Goal: Information Seeking & Learning: Learn about a topic

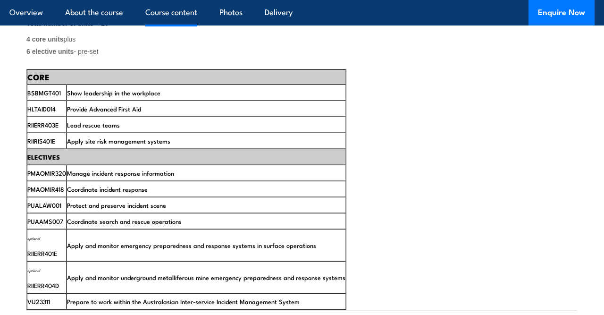
scroll to position [1555, 0]
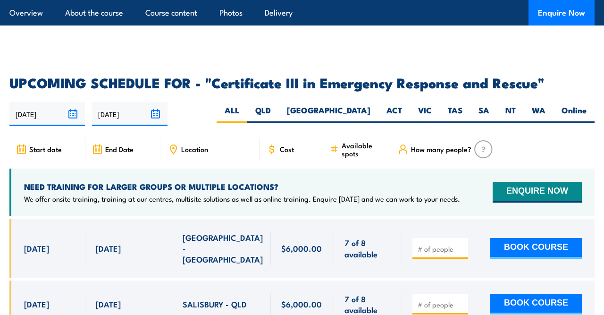
scroll to position [2130, 0]
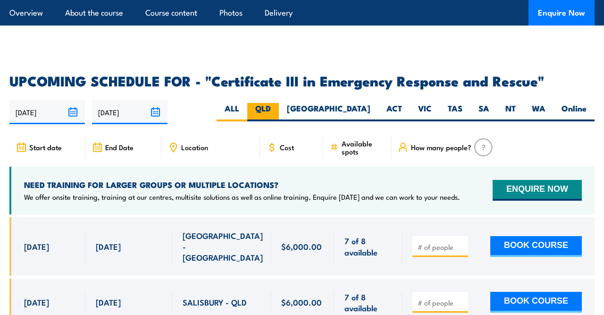
click at [279, 103] on label "QLD" at bounding box center [263, 112] width 32 height 18
click at [277, 103] on input "QLD" at bounding box center [274, 106] width 6 height 6
radio input "true"
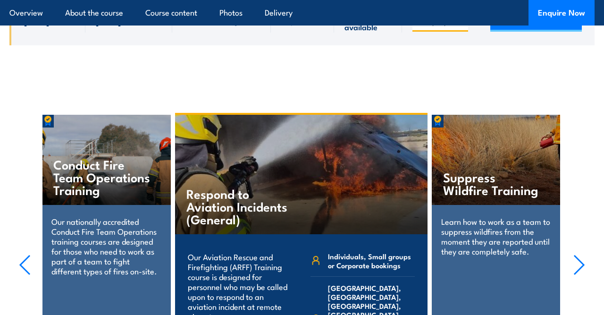
scroll to position [2417, 0]
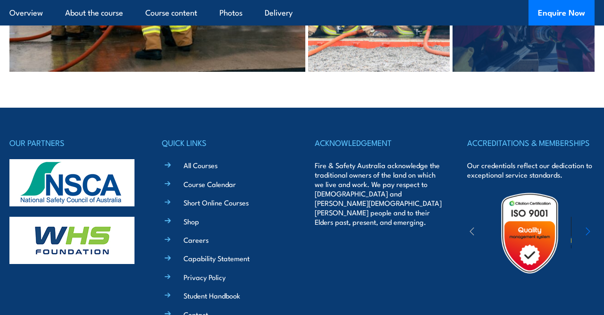
scroll to position [3004, 0]
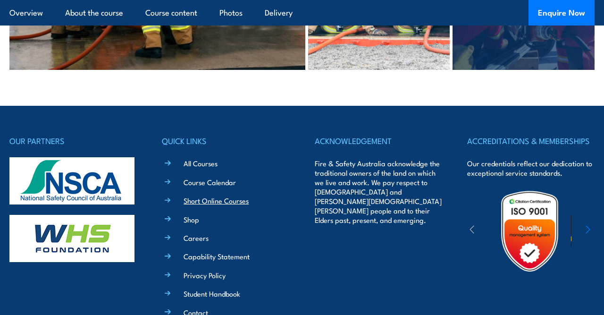
click at [216, 195] on link "Short Online Courses" at bounding box center [216, 200] width 65 height 10
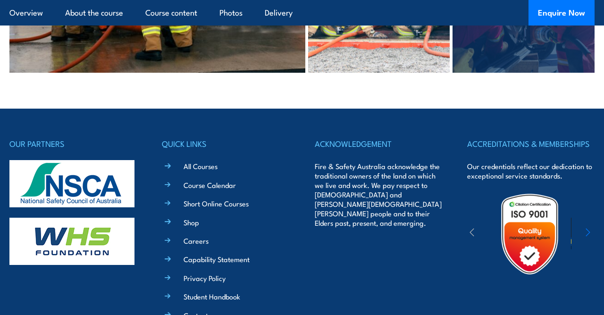
scroll to position [3000, 0]
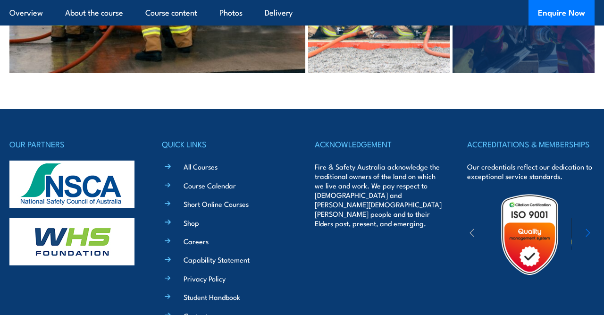
click at [55, 163] on img at bounding box center [71, 183] width 125 height 47
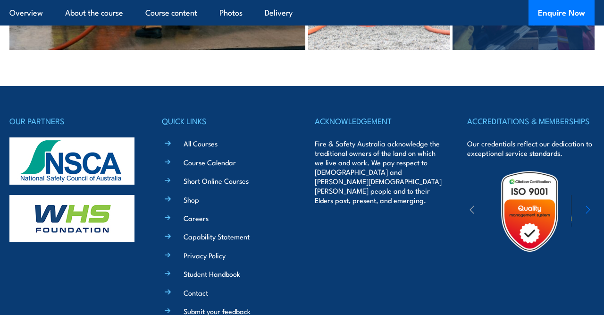
scroll to position [3026, 0]
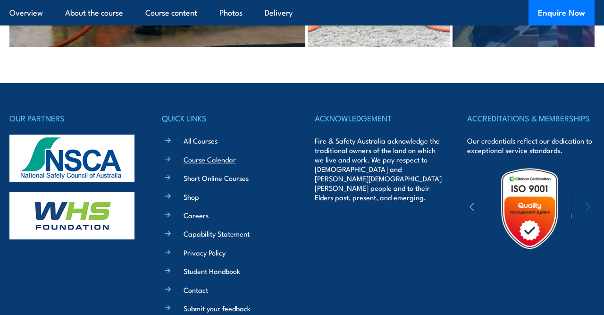
click at [203, 154] on link "Course Calendar" at bounding box center [210, 159] width 52 height 10
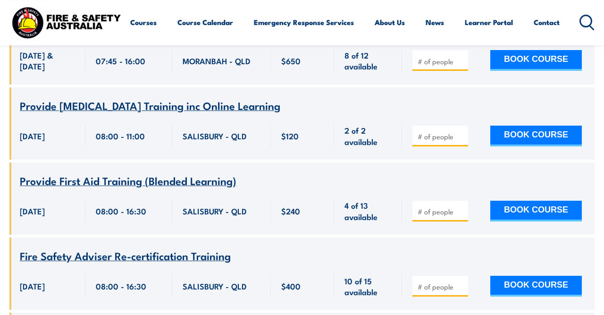
scroll to position [2574, 0]
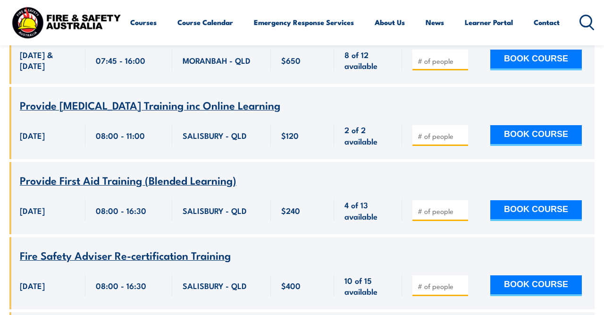
click at [203, 186] on div "SALISBURY - QLD" at bounding box center [221, 210] width 99 height 48
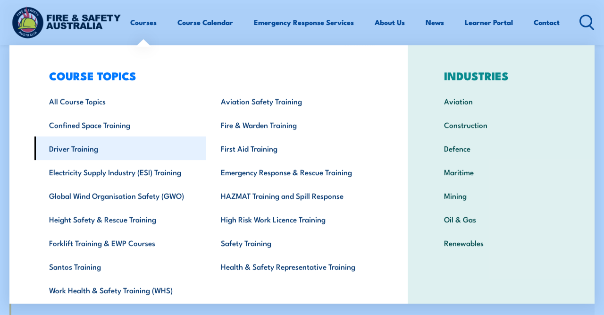
scroll to position [0, 0]
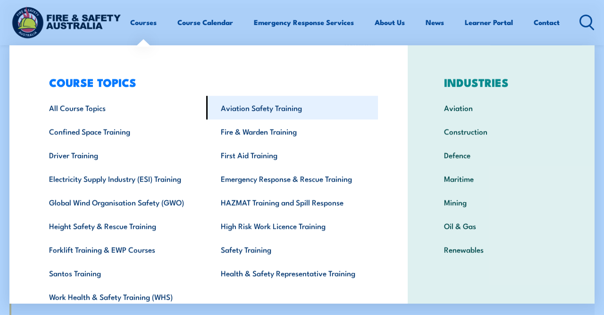
click at [265, 111] on link "Aviation Safety Training" at bounding box center [292, 108] width 172 height 24
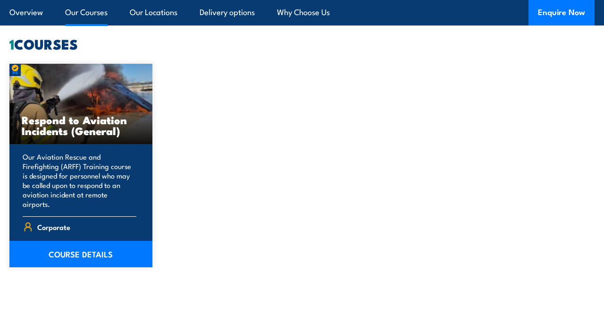
scroll to position [701, 0]
click at [76, 160] on p "Our Aviation Rescue and Firefighting (ARFF) Training course is designed for per…" at bounding box center [80, 180] width 114 height 57
click at [88, 241] on link "COURSE DETAILS" at bounding box center [80, 254] width 143 height 26
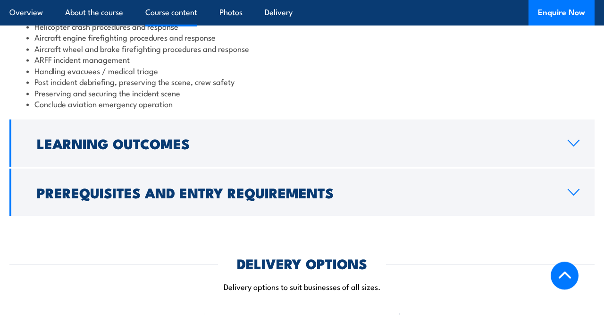
scroll to position [1010, 0]
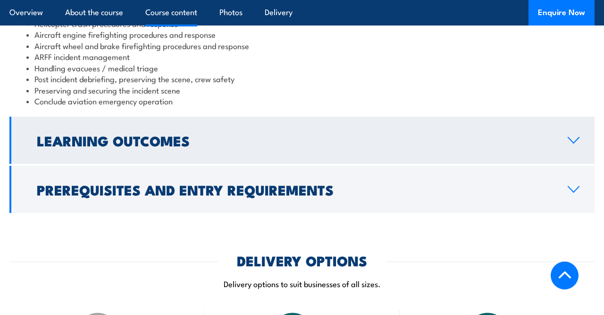
click at [198, 149] on link "Learning Outcomes" at bounding box center [301, 140] width 585 height 47
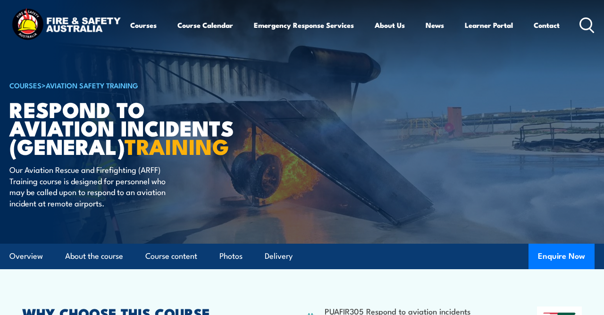
scroll to position [0, 0]
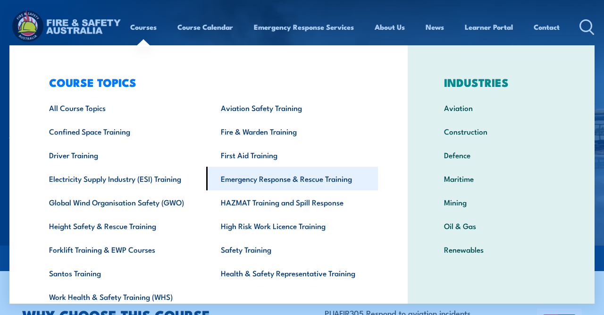
click at [269, 179] on link "Emergency Response & Rescue Training" at bounding box center [292, 179] width 172 height 24
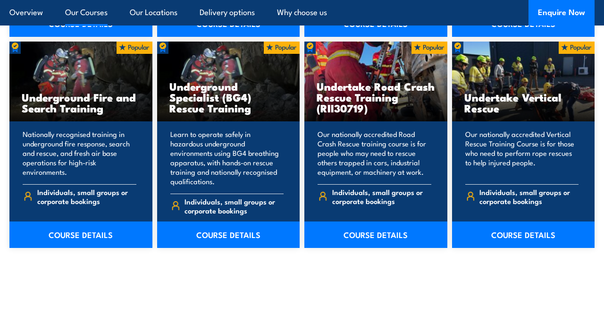
scroll to position [1651, 0]
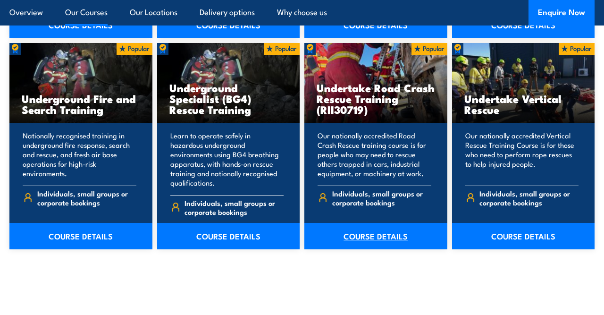
click at [376, 227] on link "COURSE DETAILS" at bounding box center [375, 236] width 143 height 26
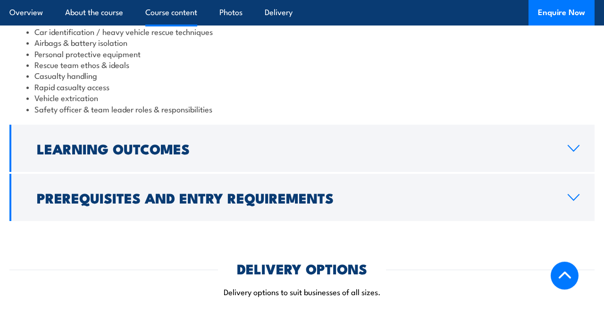
scroll to position [921, 0]
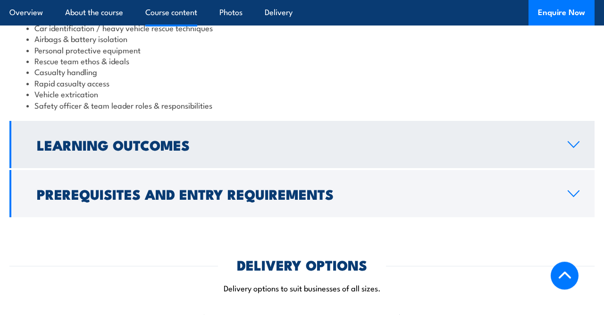
click at [366, 146] on h2 "Learning Outcomes" at bounding box center [295, 144] width 516 height 12
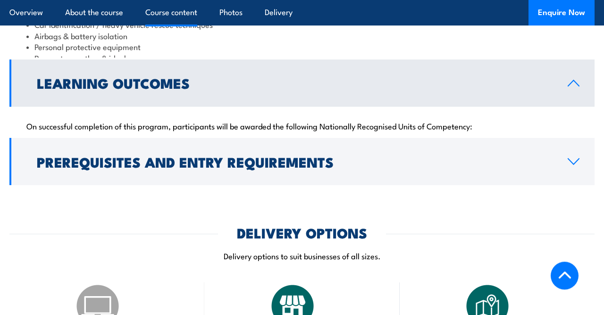
scroll to position [881, 0]
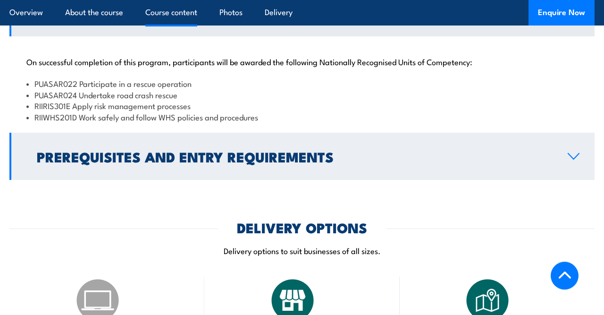
click at [382, 160] on h2 "Prerequisites and Entry Requirements" at bounding box center [295, 156] width 516 height 12
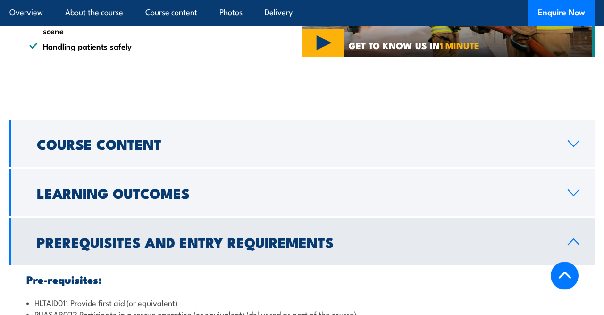
scroll to position [700, 0]
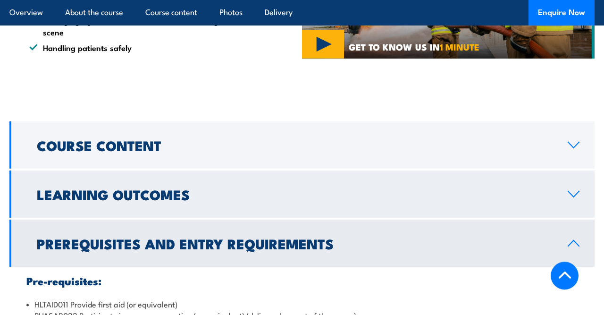
click at [415, 193] on h2 "Learning Outcomes" at bounding box center [295, 194] width 516 height 12
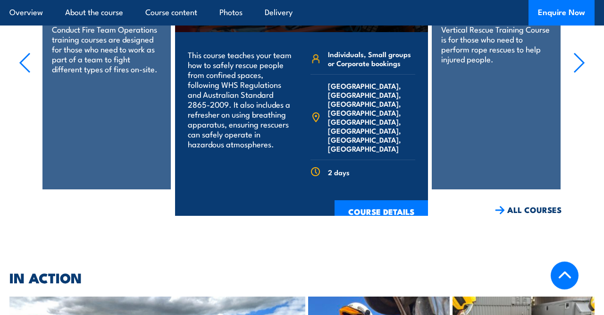
scroll to position [1573, 0]
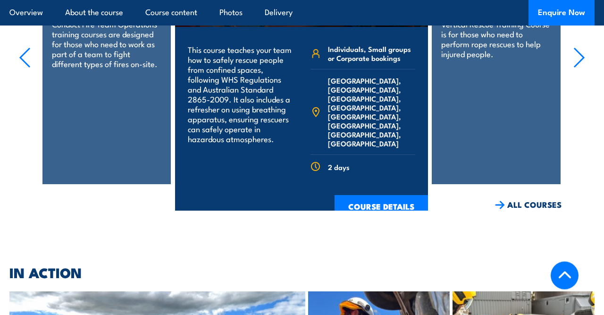
click at [85, 87] on div "Conduct Fire Team Operations Training Our nationally accredited Conduct Fire Te…" at bounding box center [106, 45] width 129 height 276
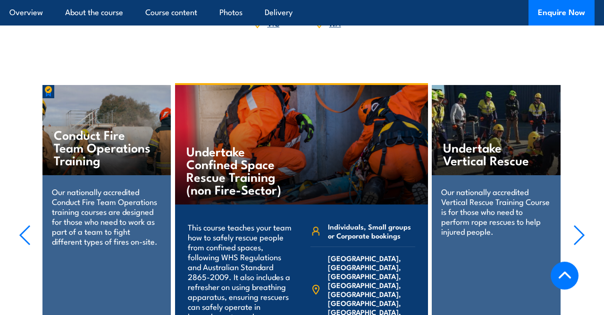
scroll to position [1394, 0]
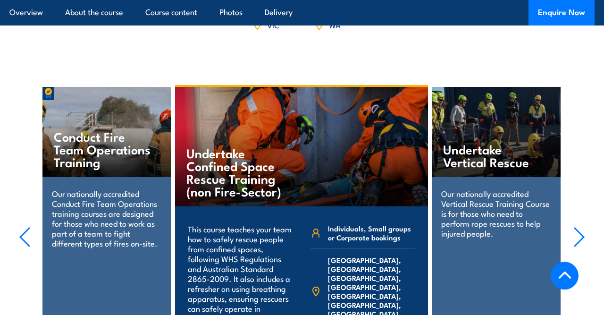
click at [90, 131] on h4 "Conduct Fire Team Operations Training" at bounding box center [103, 149] width 98 height 38
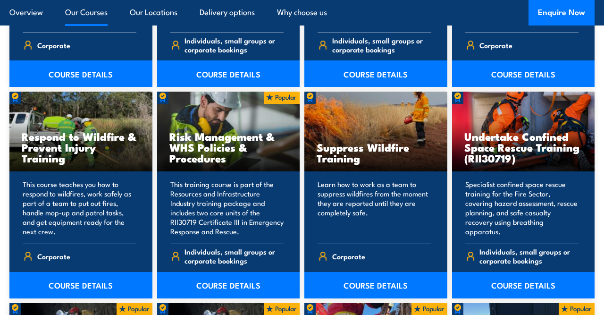
scroll to position [1390, 0]
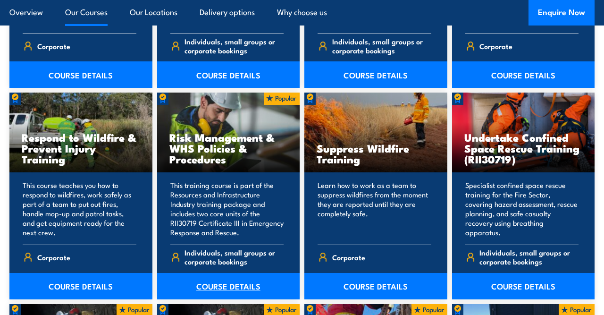
click at [241, 273] on link "COURSE DETAILS" at bounding box center [228, 286] width 143 height 26
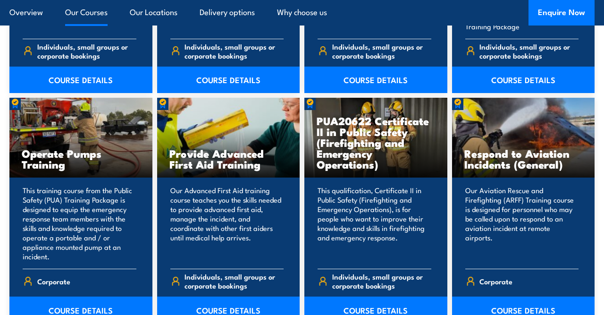
scroll to position [1155, 0]
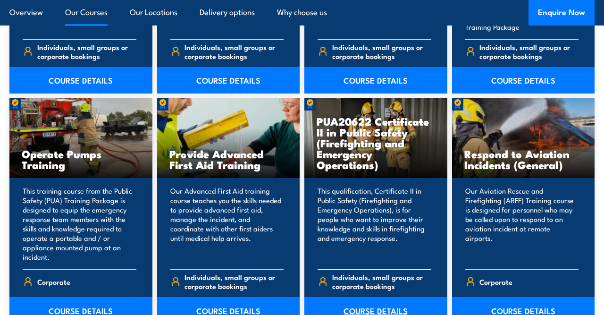
click at [374, 297] on link "COURSE DETAILS" at bounding box center [375, 310] width 143 height 26
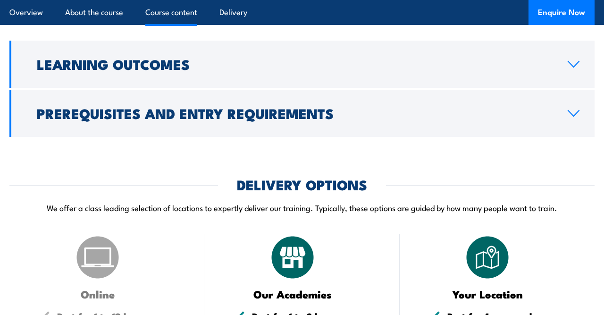
scroll to position [1012, 0]
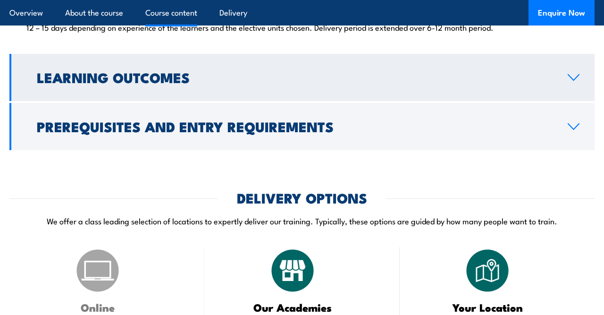
click at [333, 101] on link "Learning Outcomes" at bounding box center [301, 77] width 585 height 47
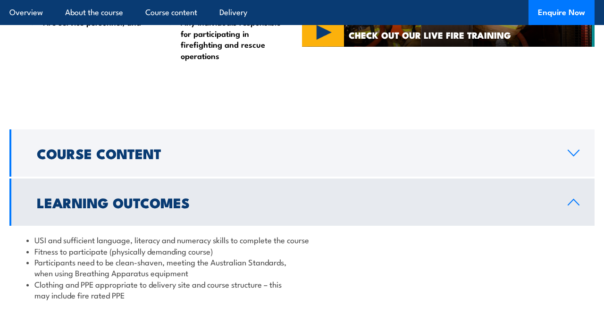
scroll to position [722, 0]
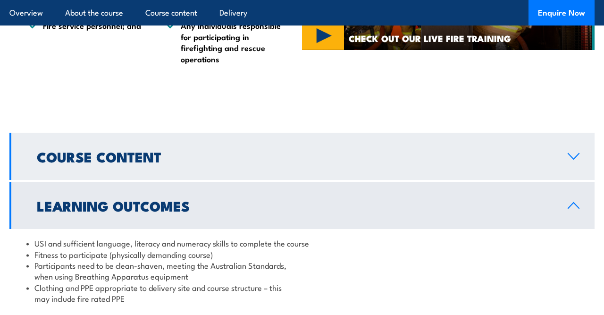
click at [362, 180] on link "Course Content" at bounding box center [301, 156] width 585 height 47
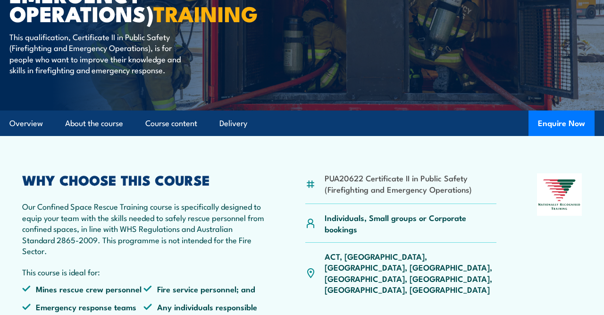
scroll to position [171, 0]
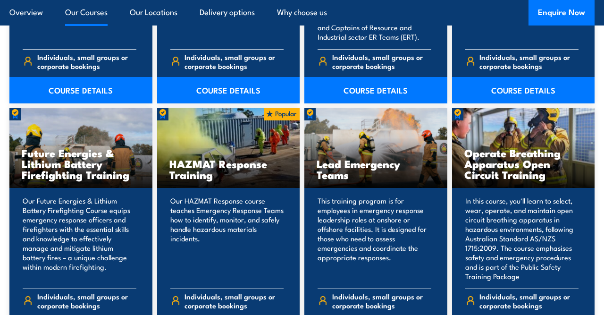
scroll to position [905, 0]
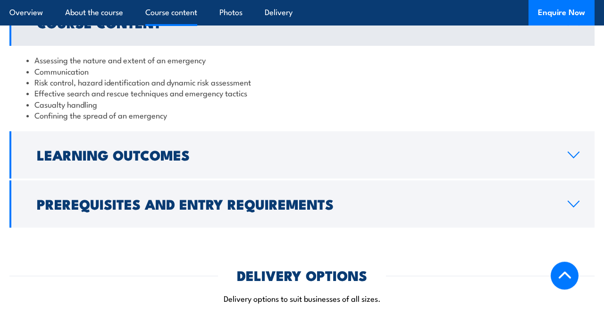
scroll to position [817, 0]
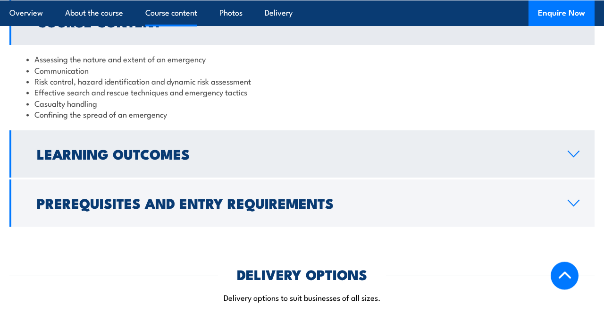
click at [371, 154] on h2 "Learning Outcomes" at bounding box center [295, 153] width 516 height 12
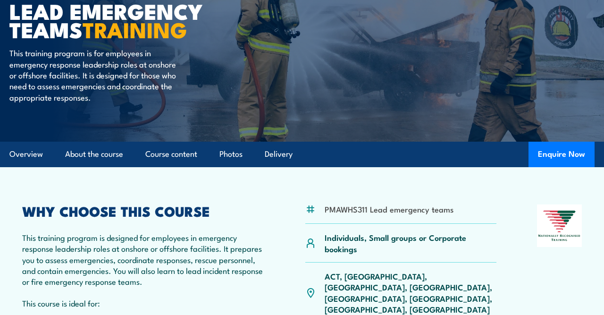
scroll to position [0, 0]
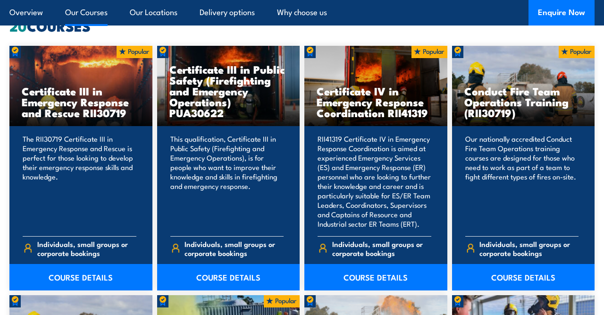
scroll to position [719, 0]
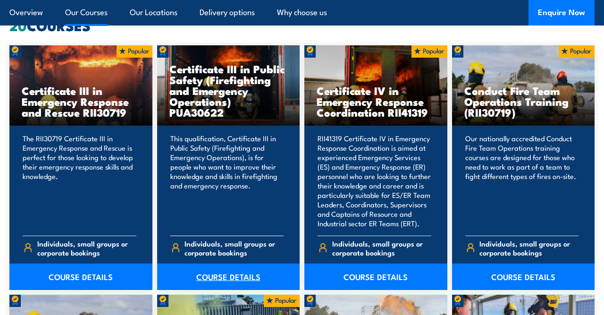
click at [236, 271] on link "COURSE DETAILS" at bounding box center [228, 276] width 143 height 26
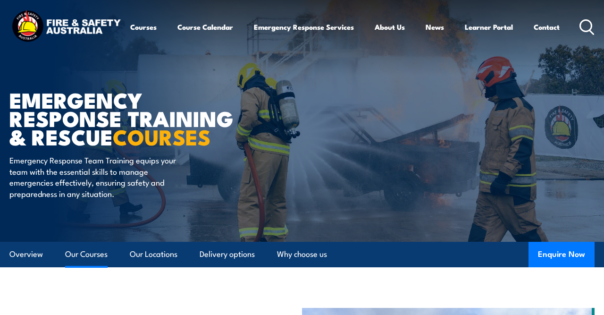
scroll to position [719, 0]
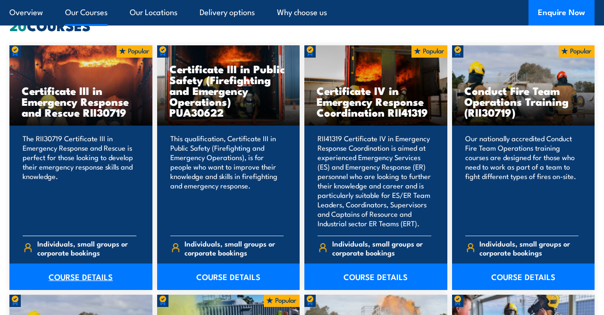
click at [95, 263] on link "COURSE DETAILS" at bounding box center [80, 276] width 143 height 26
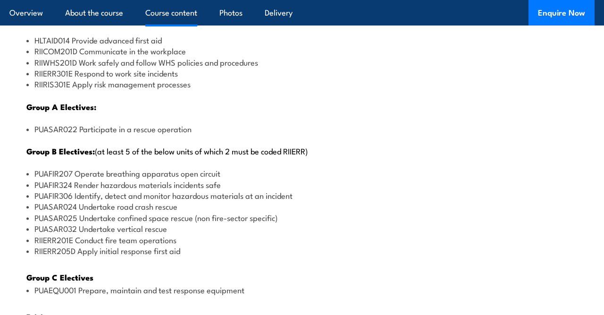
scroll to position [1171, 0]
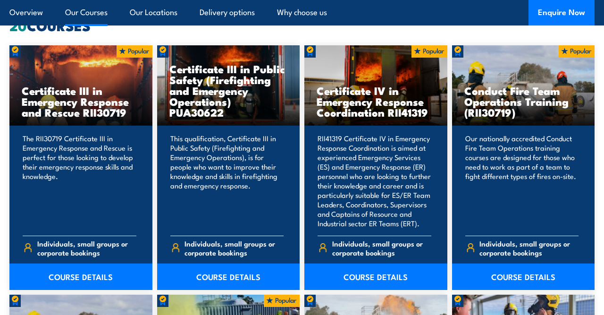
scroll to position [719, 0]
click at [514, 263] on link "COURSE DETAILS" at bounding box center [523, 276] width 143 height 26
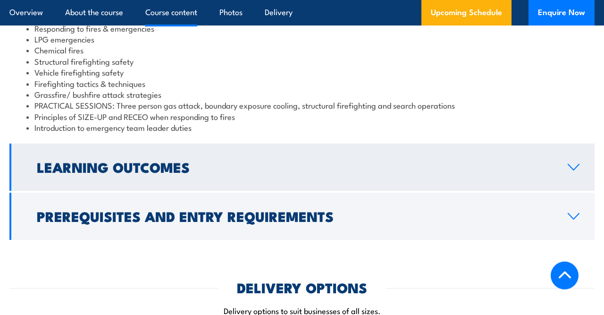
scroll to position [871, 0]
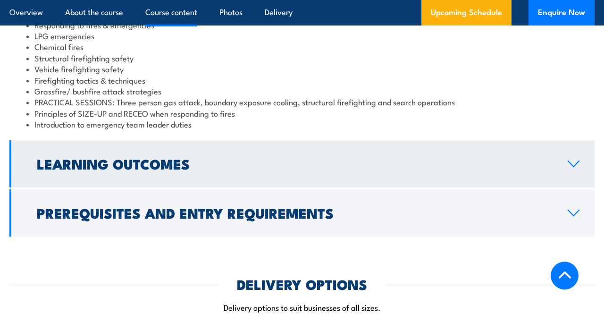
click at [367, 171] on link "Learning Outcomes" at bounding box center [301, 163] width 585 height 47
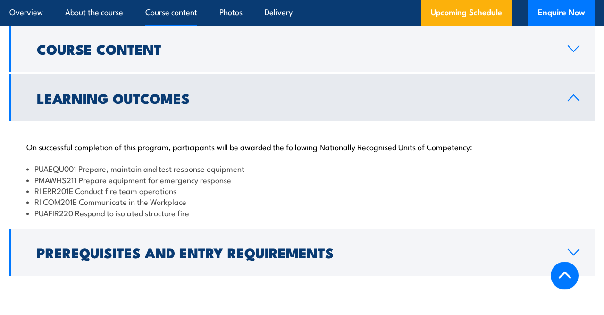
scroll to position [797, 0]
